Goal: Task Accomplishment & Management: Manage account settings

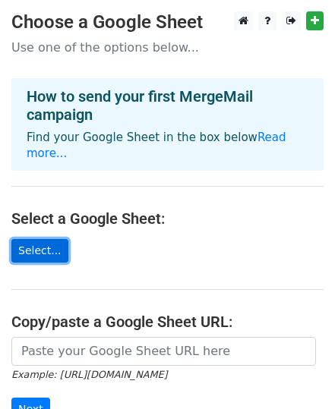
click at [39, 239] on link "Select..." at bounding box center [39, 251] width 57 height 24
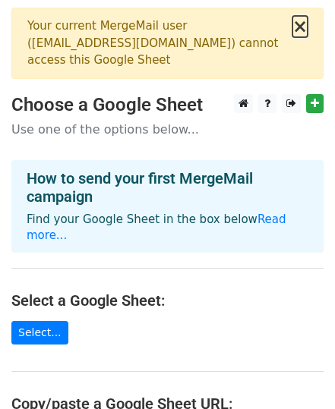
click at [303, 21] on button "×" at bounding box center [299, 26] width 15 height 18
click at [304, 26] on button "×" at bounding box center [299, 26] width 15 height 18
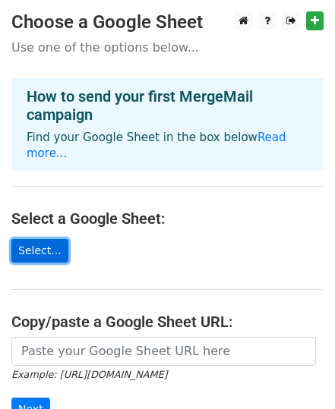
click at [30, 239] on link "Select..." at bounding box center [39, 251] width 57 height 24
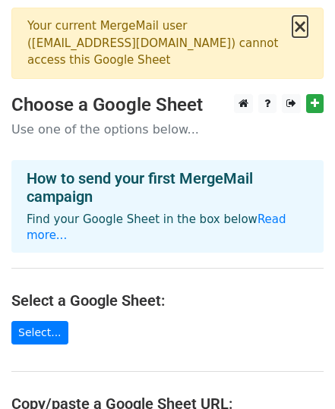
click at [302, 26] on button "×" at bounding box center [299, 26] width 15 height 18
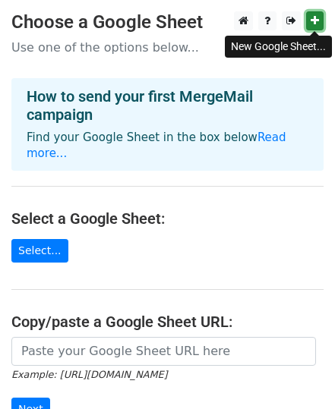
click at [315, 18] on icon at bounding box center [314, 20] width 8 height 11
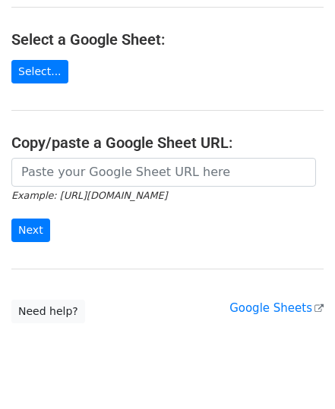
scroll to position [182, 0]
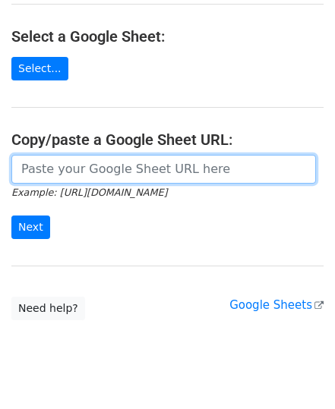
click at [53, 155] on input "url" at bounding box center [163, 169] width 304 height 29
paste input "https://docs.google.com/spreadsheets/d/19pAKvX3ni52TDXmPVbWvCGm8TdYu_IaEFuaASLP…"
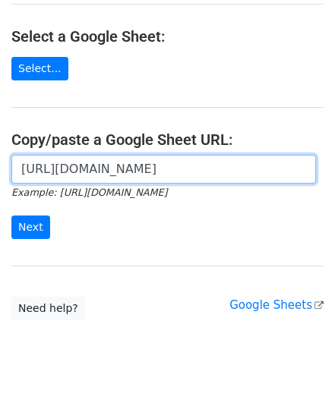
scroll to position [0, 342]
type input "https://docs.google.com/spreadsheets/d/19pAKvX3ni52TDXmPVbWvCGm8TdYu_IaEFuaASLP…"
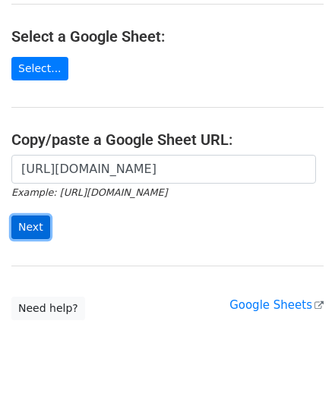
click at [28, 216] on input "Next" at bounding box center [30, 228] width 39 height 24
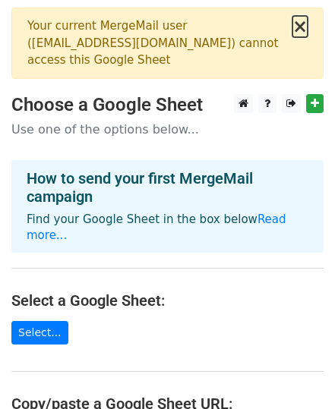
click at [301, 24] on button "×" at bounding box center [299, 26] width 15 height 18
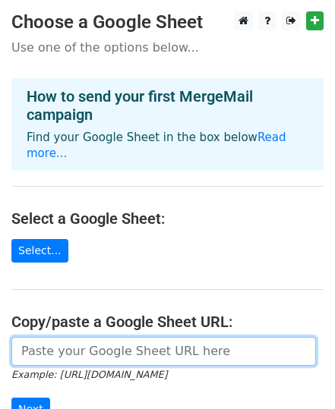
paste input "[URL][DOMAIN_NAME]"
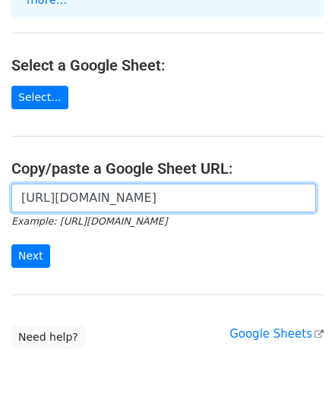
scroll to position [182, 0]
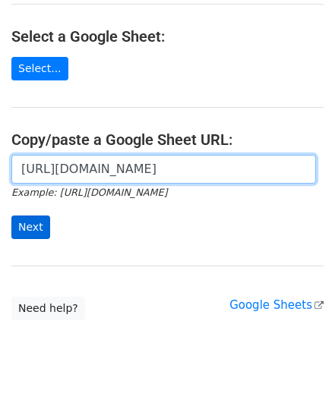
type input "[URL][DOMAIN_NAME]"
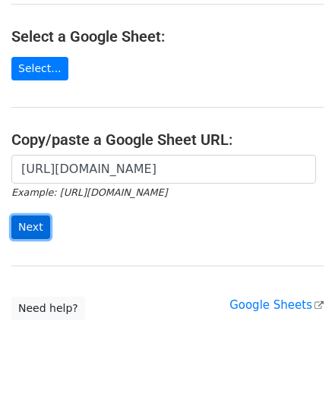
scroll to position [0, 0]
click at [26, 216] on input "Next" at bounding box center [30, 228] width 39 height 24
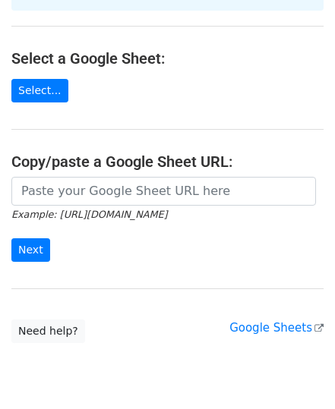
scroll to position [243, 0]
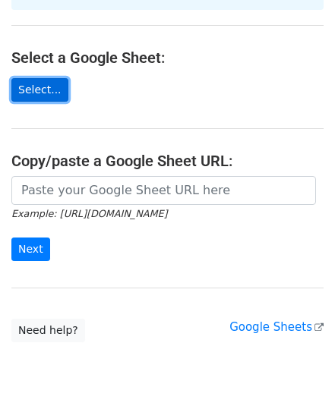
click at [33, 78] on link "Select..." at bounding box center [39, 90] width 57 height 24
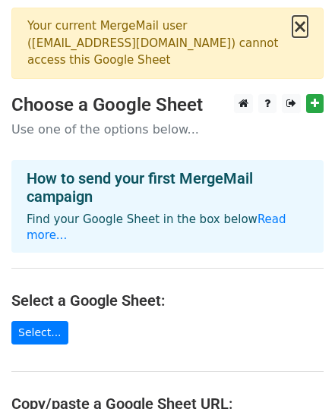
click at [302, 24] on button "×" at bounding box center [299, 26] width 15 height 18
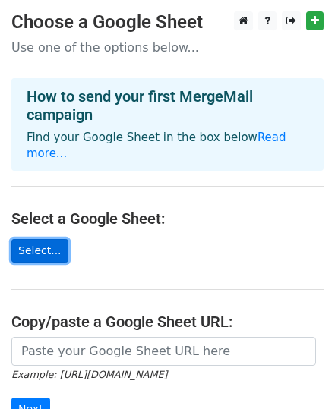
click at [45, 239] on link "Select..." at bounding box center [39, 251] width 57 height 24
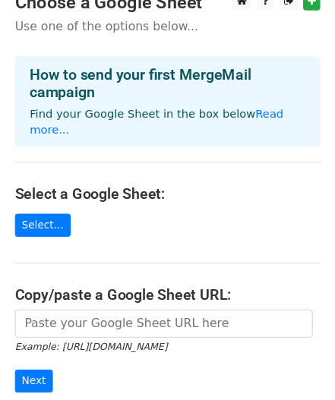
scroll to position [121, 0]
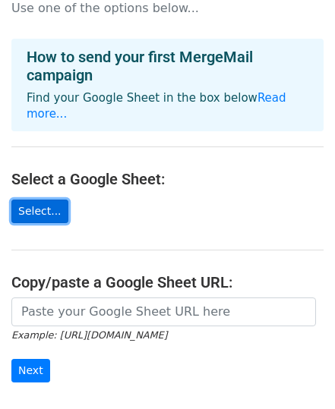
click at [28, 200] on link "Select..." at bounding box center [39, 212] width 57 height 24
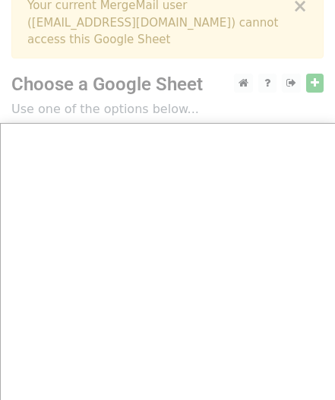
scroll to position [0, 0]
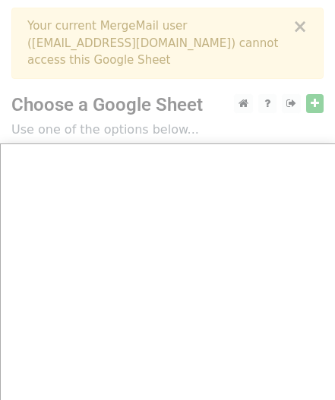
click at [302, 24] on div at bounding box center [167, 343] width 335 height 687
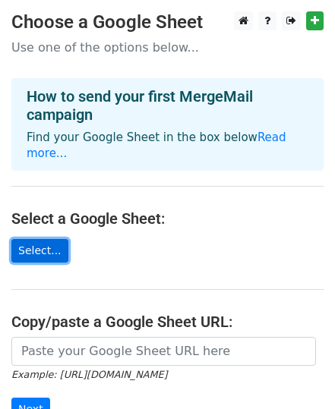
click at [36, 239] on link "Select..." at bounding box center [39, 251] width 57 height 24
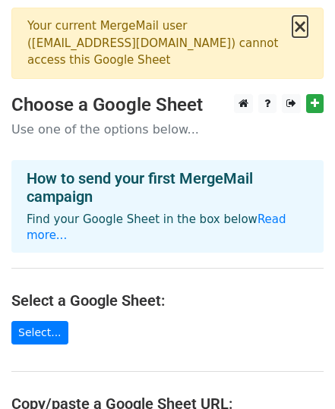
click at [301, 24] on button "×" at bounding box center [299, 26] width 15 height 18
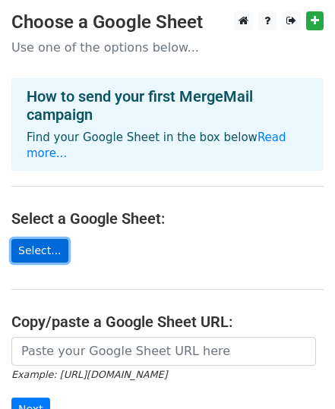
click at [40, 239] on link "Select..." at bounding box center [39, 251] width 57 height 24
click at [36, 239] on link "Select..." at bounding box center [39, 251] width 57 height 24
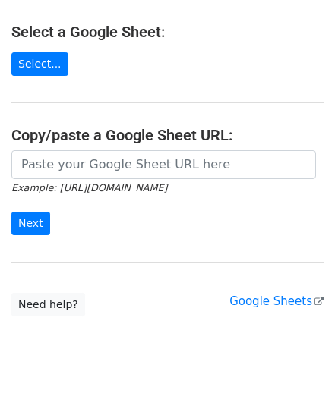
scroll to position [277, 0]
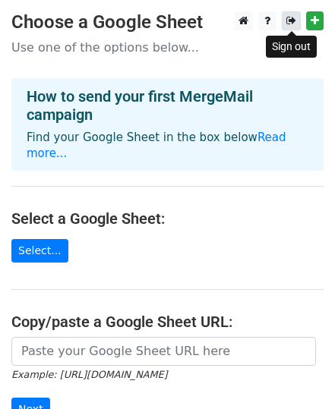
click at [291, 17] on icon at bounding box center [291, 20] width 10 height 11
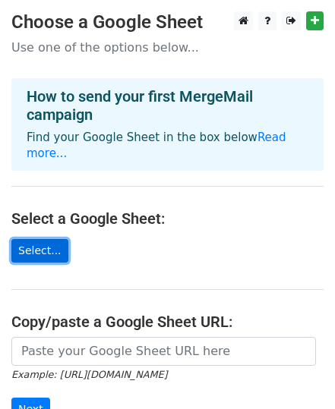
click at [38, 239] on link "Select..." at bounding box center [39, 251] width 57 height 24
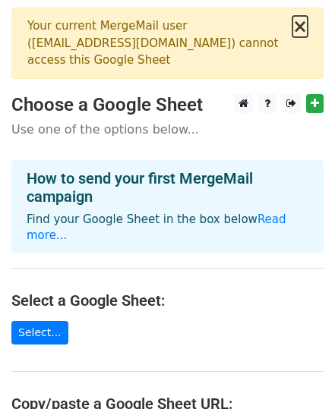
click at [302, 24] on button "×" at bounding box center [299, 26] width 15 height 18
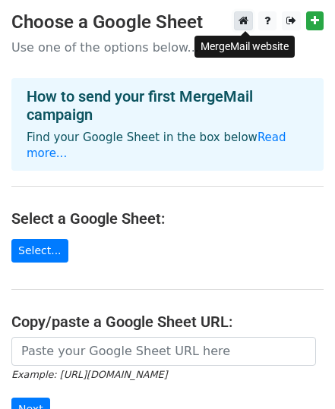
click at [243, 20] on icon at bounding box center [243, 20] width 10 height 11
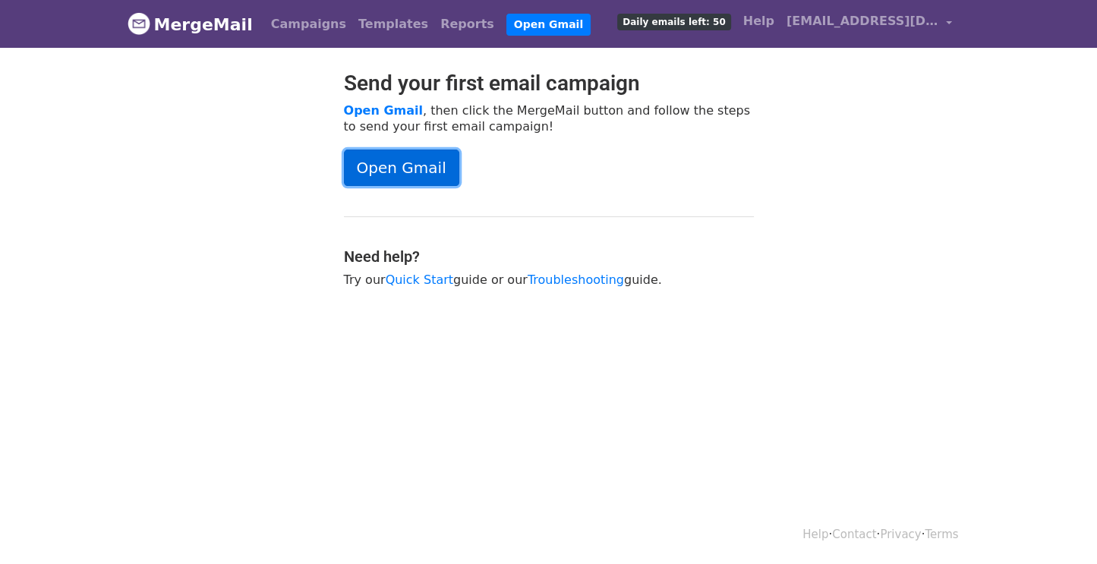
click at [404, 162] on link "Open Gmail" at bounding box center [401, 167] width 115 height 36
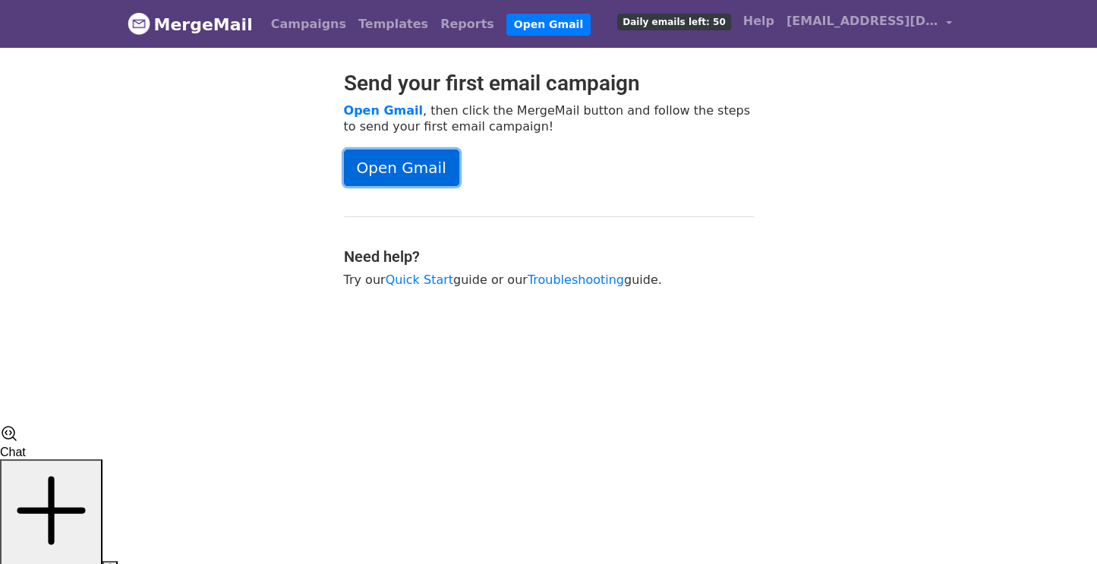
scroll to position [9456, 0]
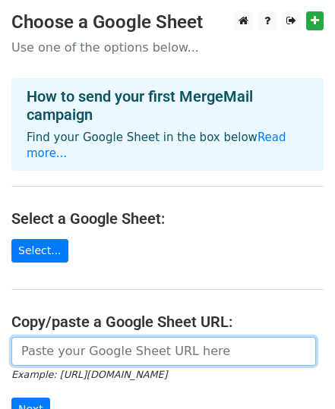
paste input "[URL][DOMAIN_NAME]"
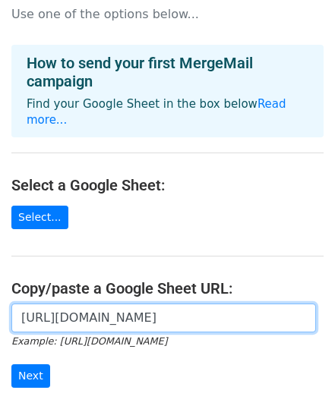
scroll to position [61, 0]
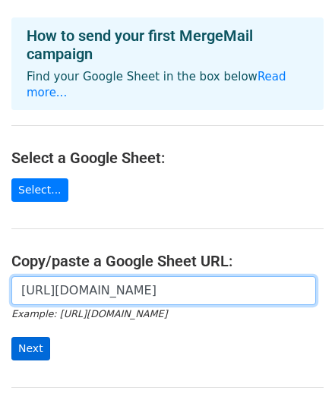
type input "https://docs.google.com/spreadsheets/d/19pAKvX3ni52TDXmPVbWvCGm8TdYu_IaEFuaASLP…"
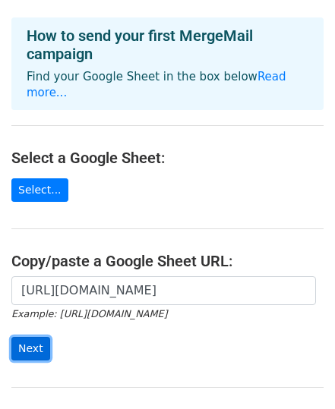
click at [31, 337] on input "Next" at bounding box center [30, 349] width 39 height 24
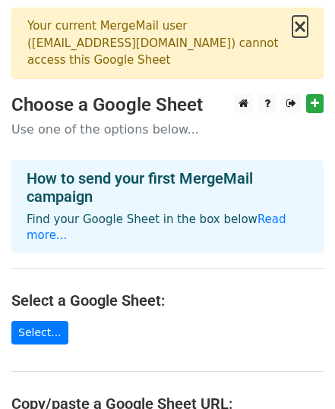
click at [301, 27] on button "×" at bounding box center [299, 26] width 15 height 18
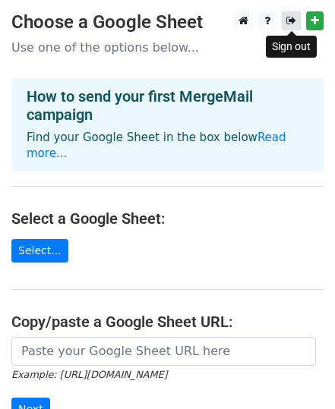
click at [289, 20] on icon at bounding box center [291, 20] width 10 height 11
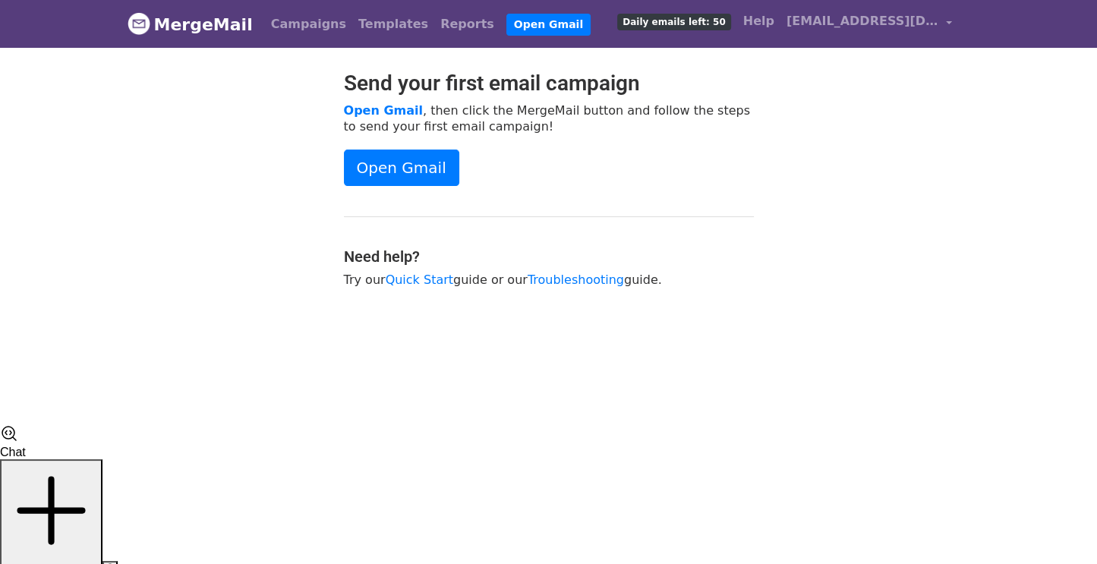
scroll to position [9456, 0]
click at [947, 20] on link "choochoomarketingagency@gmail.com" at bounding box center [869, 24] width 178 height 36
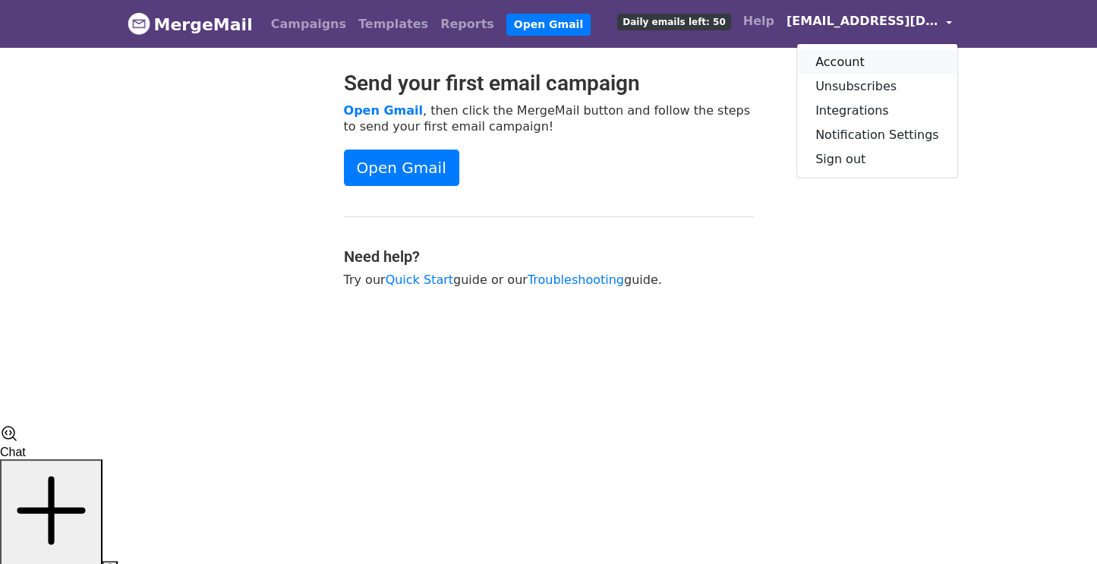
click at [854, 52] on link "Account" at bounding box center [877, 62] width 160 height 24
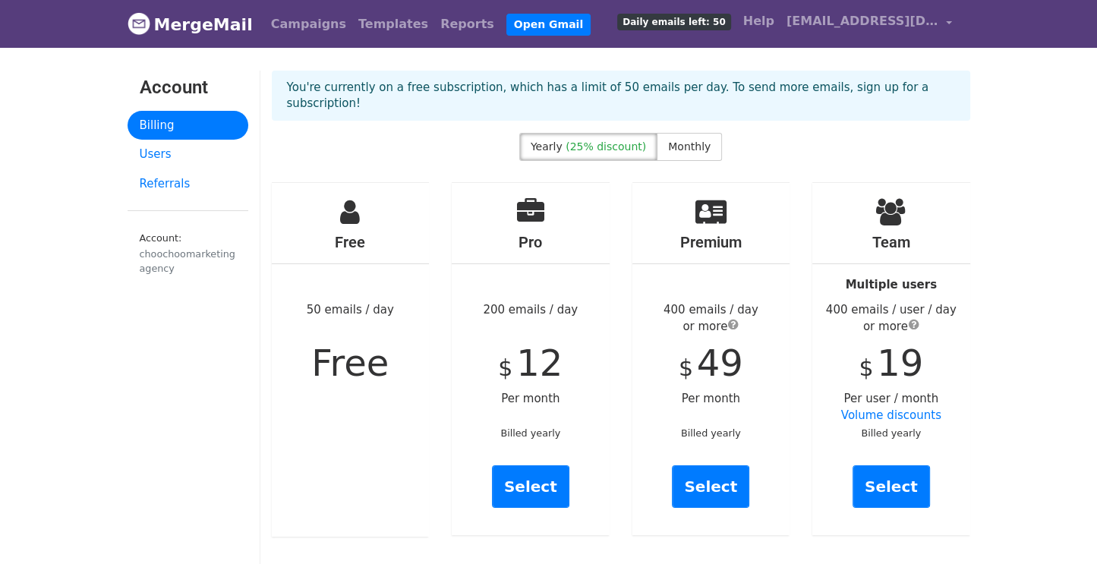
scroll to position [9456, 0]
click at [945, 20] on link "choochoomarketingagency@gmail.com" at bounding box center [869, 24] width 178 height 36
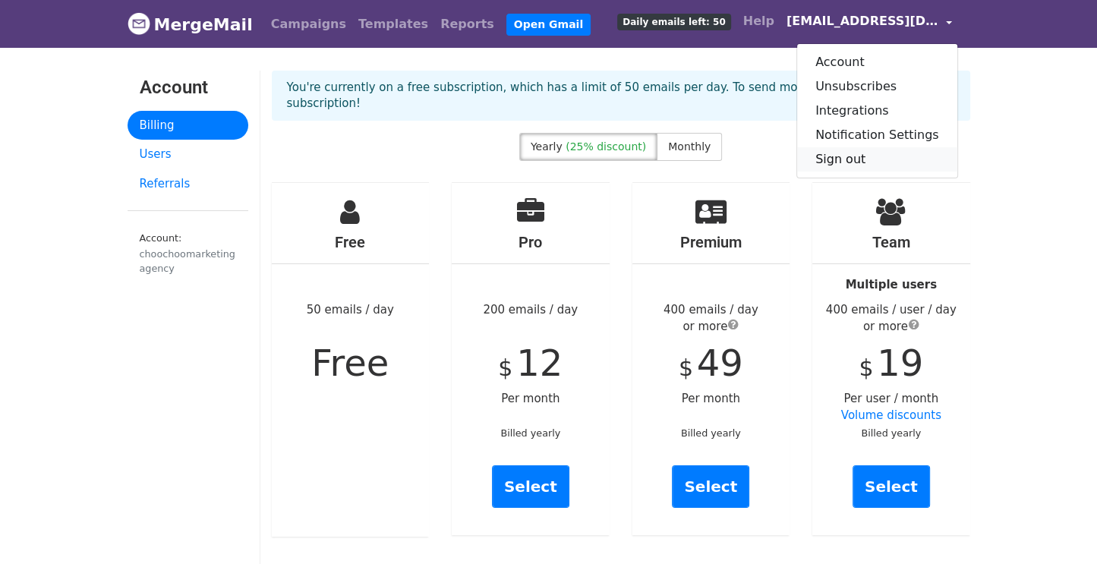
click at [844, 159] on link "Sign out" at bounding box center [877, 159] width 160 height 24
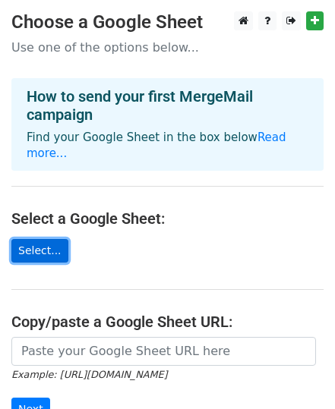
click at [40, 239] on link "Select..." at bounding box center [39, 251] width 57 height 24
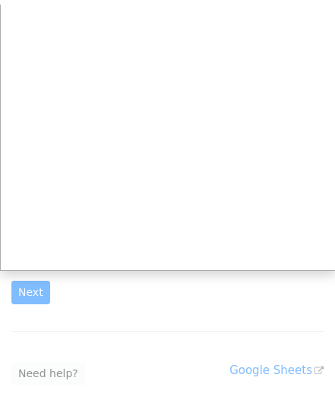
scroll to position [112, 0]
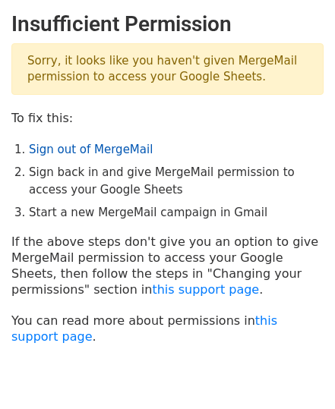
click at [83, 148] on link "Sign out of MergeMail" at bounding box center [91, 150] width 124 height 14
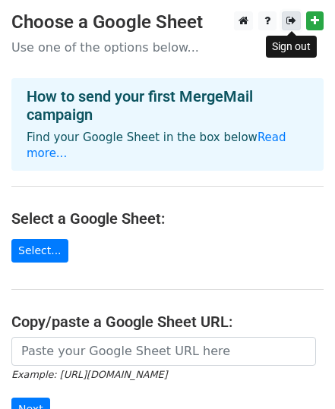
click at [291, 19] on icon at bounding box center [291, 20] width 10 height 11
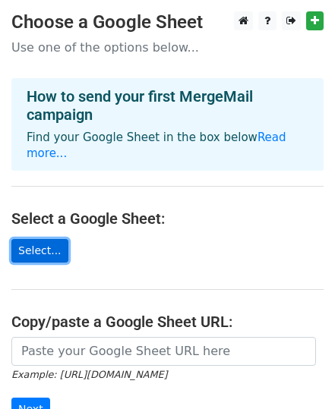
click at [42, 239] on link "Select..." at bounding box center [39, 251] width 57 height 24
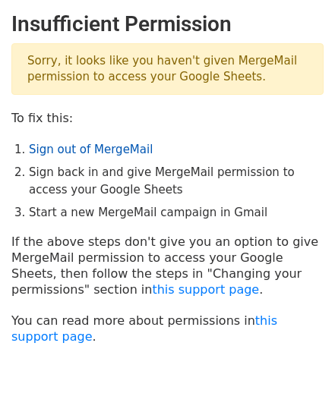
click at [84, 149] on link "Sign out of MergeMail" at bounding box center [91, 150] width 124 height 14
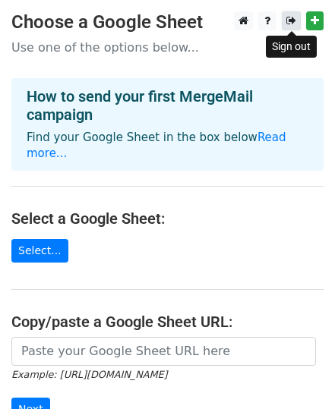
click at [291, 20] on icon at bounding box center [291, 20] width 10 height 11
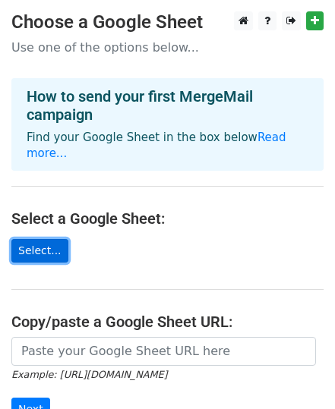
click at [36, 239] on link "Select..." at bounding box center [39, 251] width 57 height 24
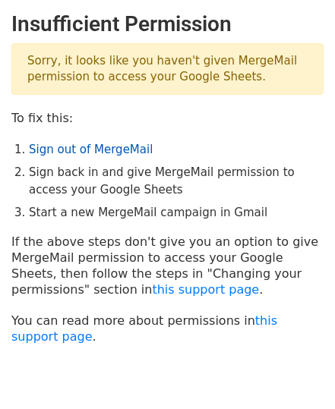
click at [102, 146] on link "Sign out of MergeMail" at bounding box center [91, 150] width 124 height 14
